Goal: Information Seeking & Learning: Compare options

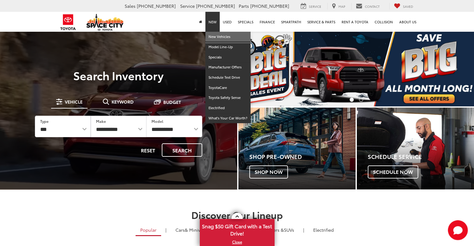
click at [213, 36] on link "New Vehicles" at bounding box center [227, 37] width 45 height 10
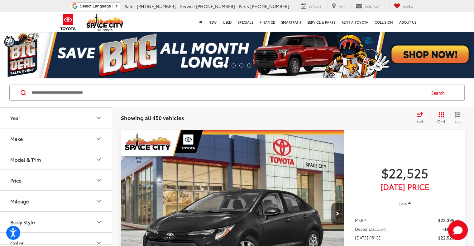
click at [48, 163] on button "Model & Trim" at bounding box center [56, 159] width 112 height 20
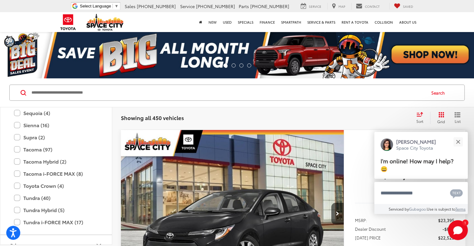
scroll to position [276, 0]
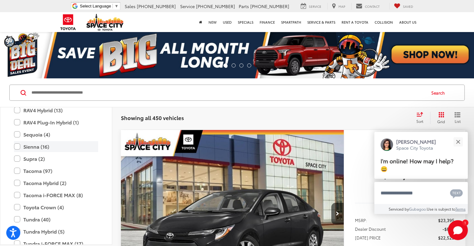
click at [36, 147] on label "Sienna (16)" at bounding box center [56, 146] width 84 height 11
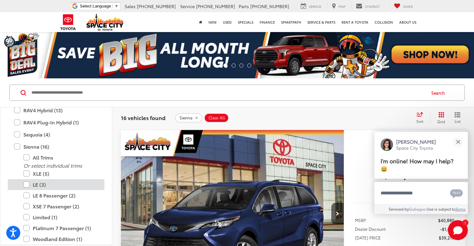
click at [52, 185] on label "LE (3)" at bounding box center [60, 184] width 75 height 11
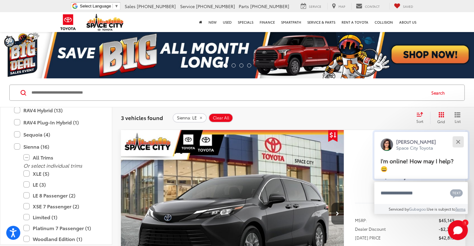
click at [457, 139] on button "Close" at bounding box center [457, 141] width 13 height 13
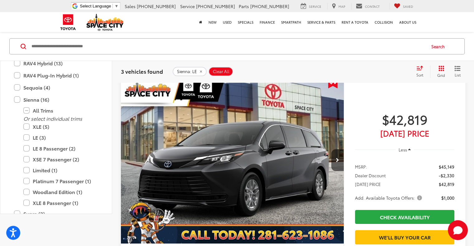
scroll to position [62, 0]
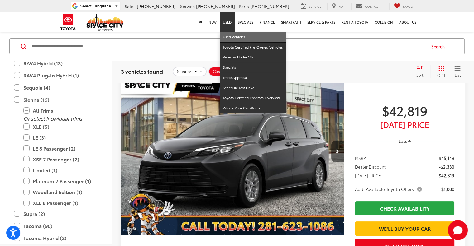
click at [232, 36] on link "Used Vehicles" at bounding box center [252, 37] width 66 height 10
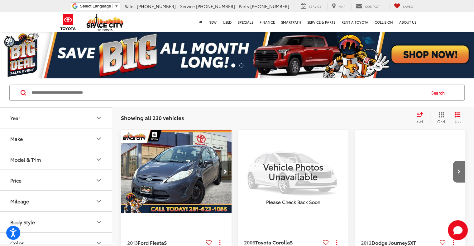
click at [70, 163] on button "Model & Trim" at bounding box center [56, 159] width 112 height 20
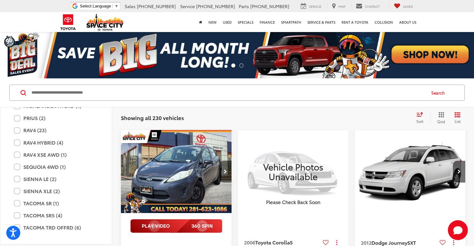
scroll to position [1152, 0]
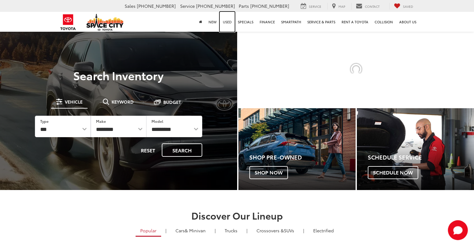
click at [229, 22] on link "Used" at bounding box center [226, 22] width 15 height 20
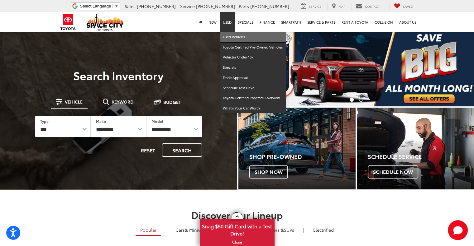
click at [232, 36] on link "Used Vehicles" at bounding box center [252, 37] width 66 height 10
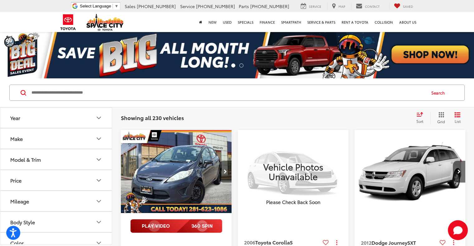
click at [39, 158] on div "Model & Trim" at bounding box center [25, 160] width 31 height 6
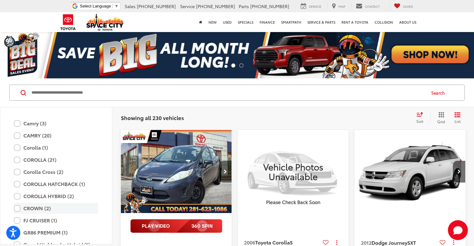
scroll to position [996, 0]
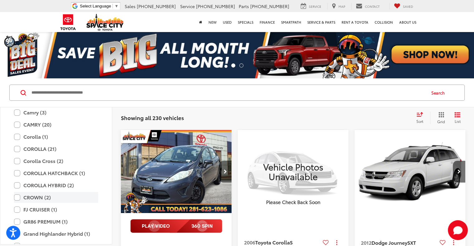
click at [59, 199] on label "CROWN (2)" at bounding box center [56, 197] width 84 height 11
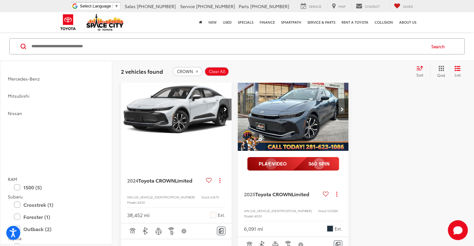
scroll to position [790, 0]
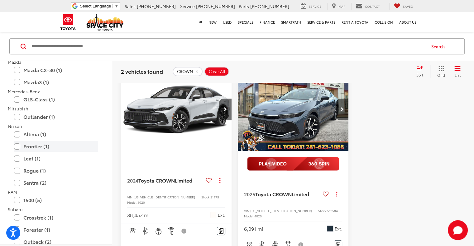
click at [60, 148] on label "Frontier (1)" at bounding box center [56, 146] width 84 height 11
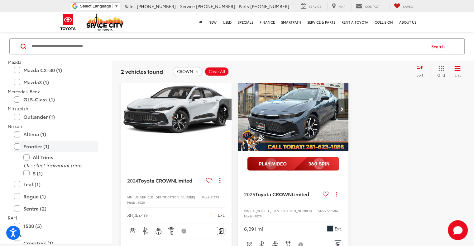
scroll to position [46, 0]
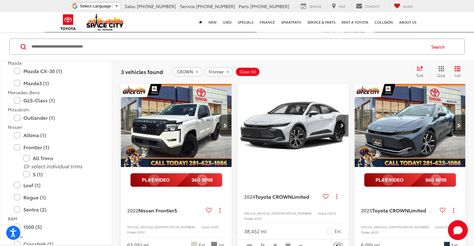
click at [226, 71] on icon "remove Frontier" at bounding box center [227, 72] width 2 height 2
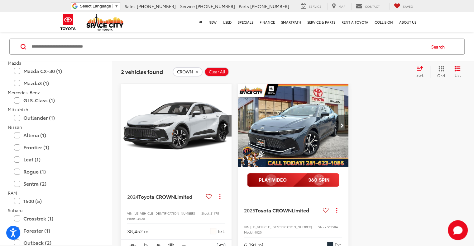
click at [212, 71] on span "Clear All" at bounding box center [217, 71] width 17 height 5
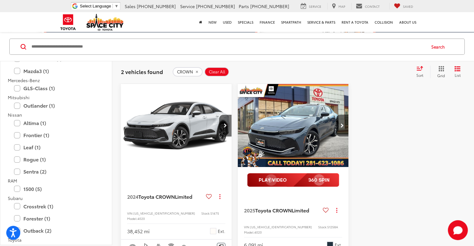
scroll to position [778, 0]
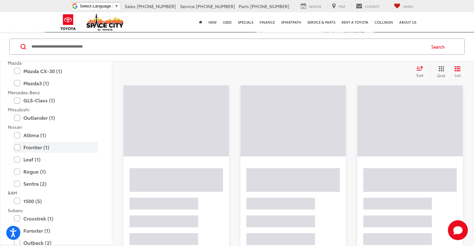
click at [40, 149] on label "Frontier (1)" at bounding box center [56, 147] width 84 height 11
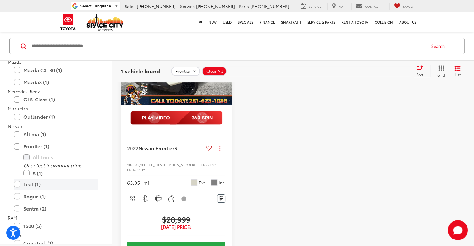
scroll to position [822, 0]
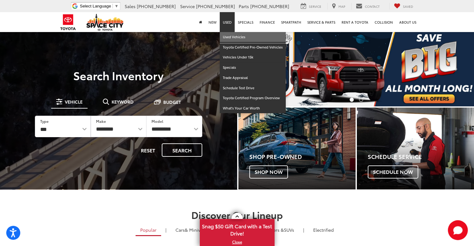
click at [230, 35] on link "Used Vehicles" at bounding box center [252, 37] width 66 height 10
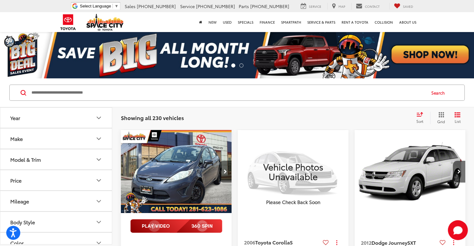
click at [62, 160] on button "Model & Trim" at bounding box center [56, 159] width 112 height 20
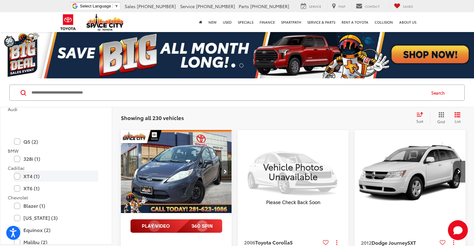
scroll to position [125, 0]
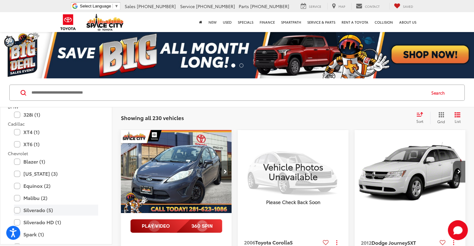
click at [53, 210] on label "Silverado (5)" at bounding box center [56, 210] width 84 height 11
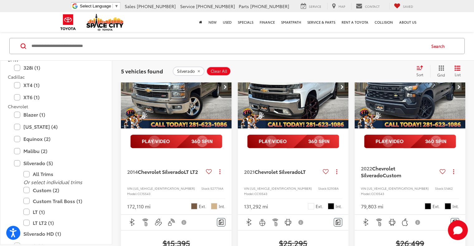
scroll to position [125, 0]
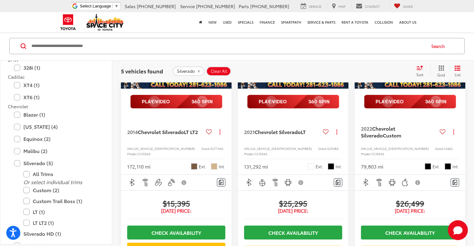
click at [219, 71] on span "Clear All" at bounding box center [218, 71] width 17 height 5
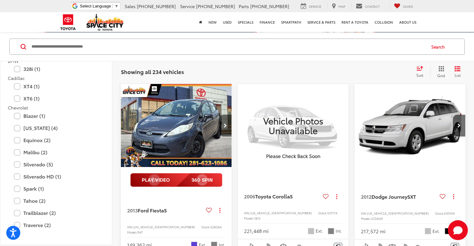
scroll to position [125, 0]
click at [38, 163] on label "Silverado (5)" at bounding box center [56, 164] width 84 height 11
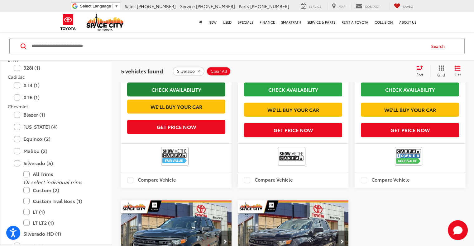
scroll to position [264, 0]
